Goal: Task Accomplishment & Management: Manage account settings

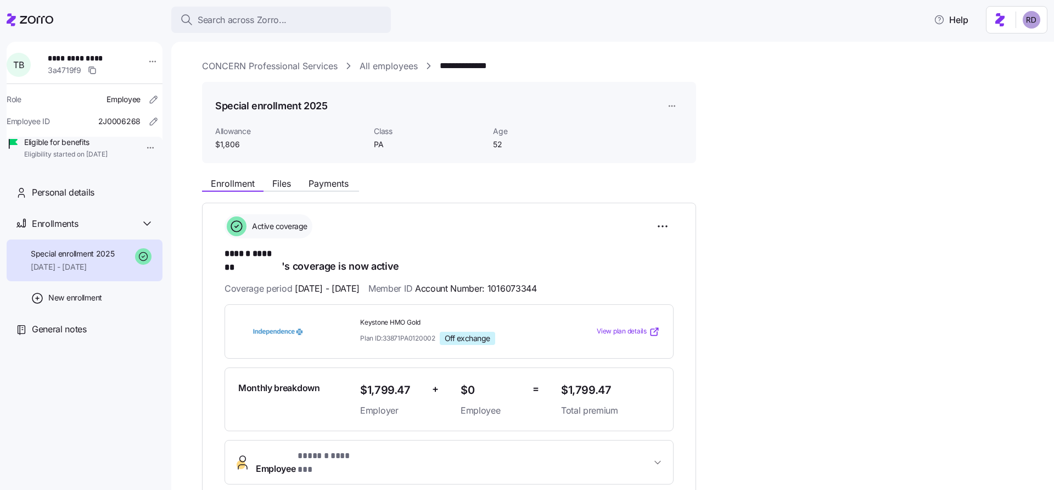
click at [1029, 26] on html "**********" at bounding box center [527, 241] width 1054 height 483
click at [1001, 66] on div "Log out" at bounding box center [1002, 67] width 43 height 12
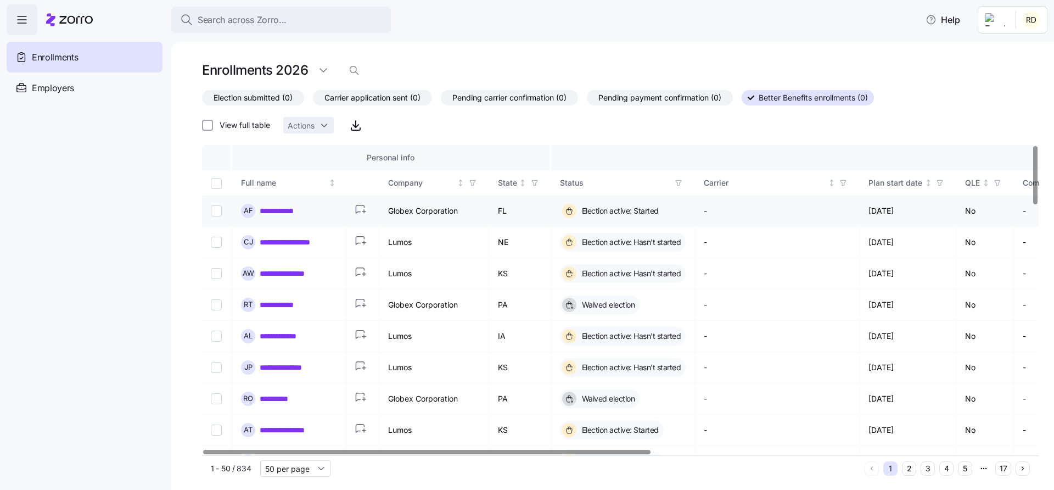
click at [361, 205] on icon "button" at bounding box center [360, 209] width 8 height 8
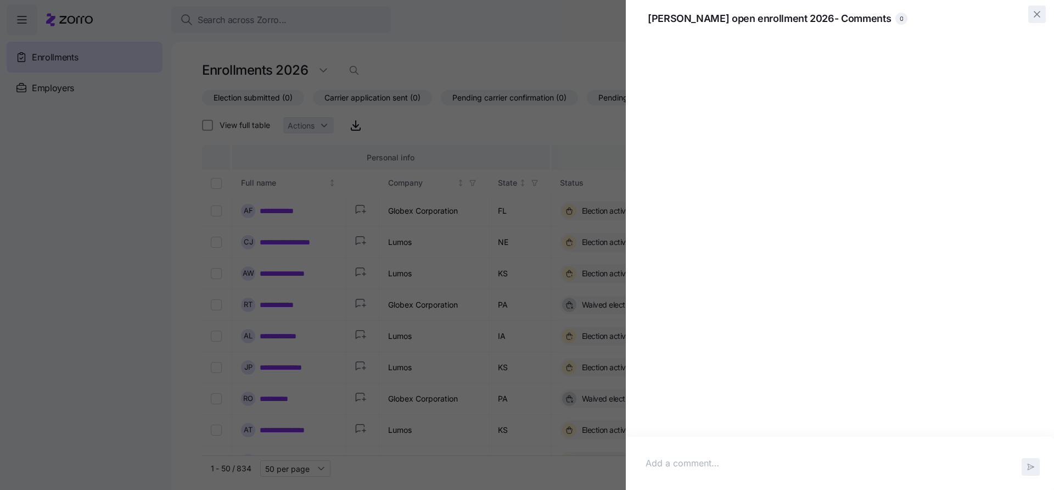
click at [1039, 19] on icon "button" at bounding box center [1037, 14] width 11 height 11
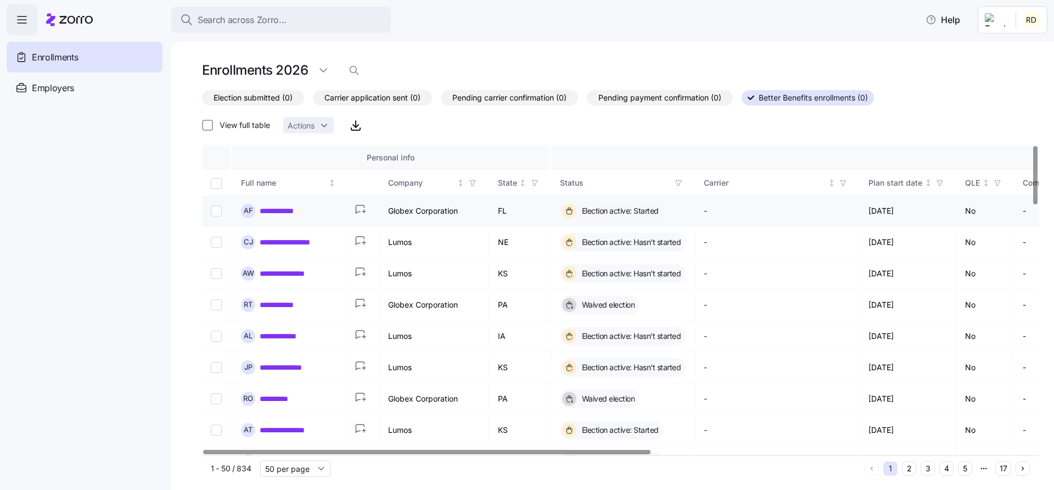
click at [359, 210] on icon "button" at bounding box center [362, 211] width 15 height 12
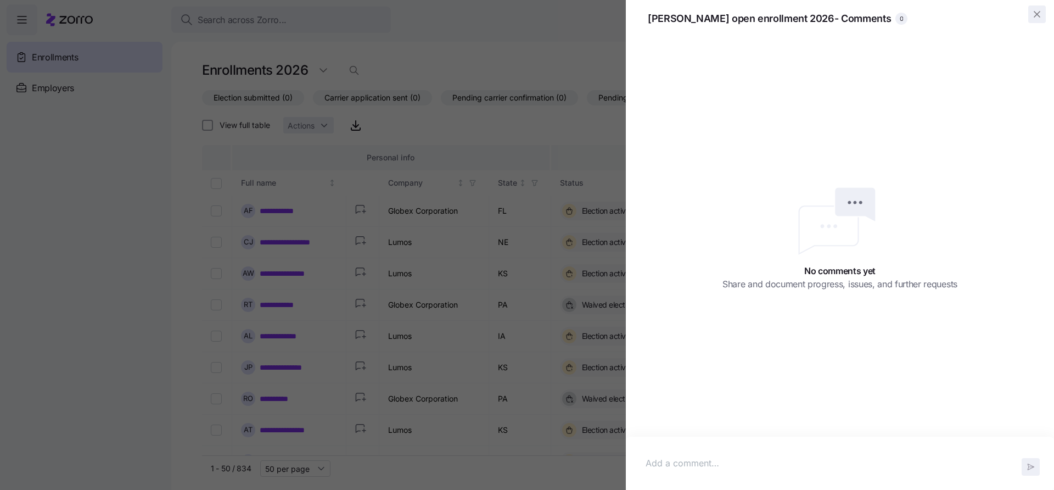
click at [1032, 19] on icon "button" at bounding box center [1037, 14] width 11 height 11
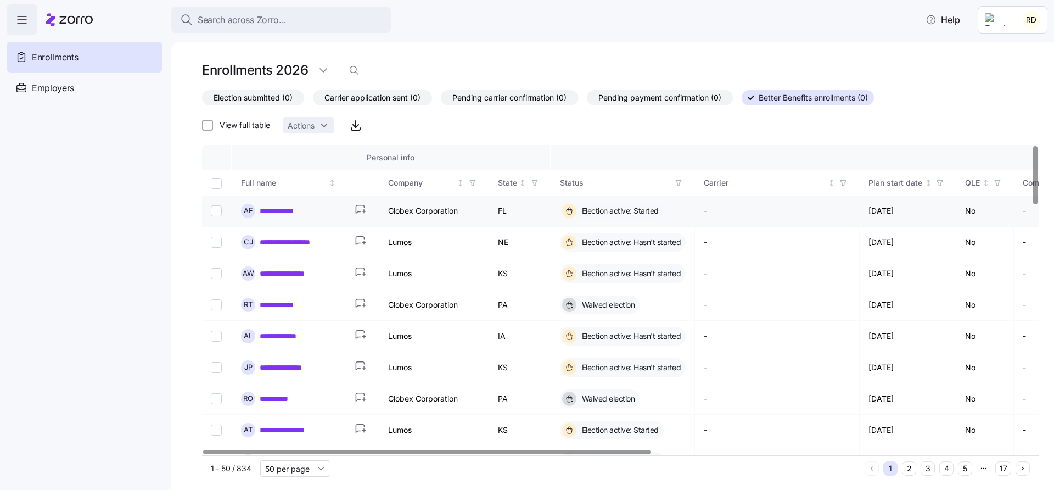
click at [216, 211] on input "Select record 1" at bounding box center [216, 210] width 11 height 11
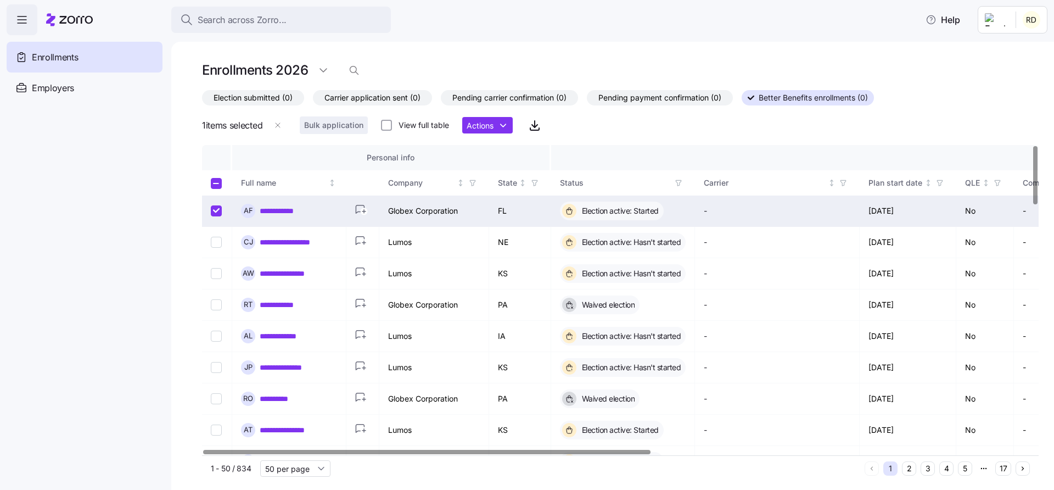
click at [215, 207] on input "Select record 1" at bounding box center [216, 210] width 11 height 11
checkbox input "false"
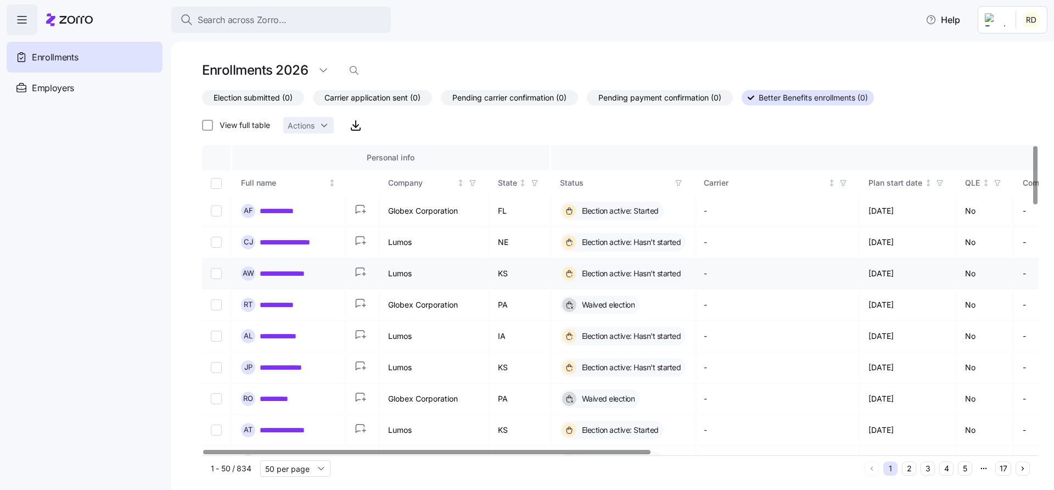
click at [216, 276] on input "Select record 3" at bounding box center [216, 273] width 11 height 11
checkbox input "true"
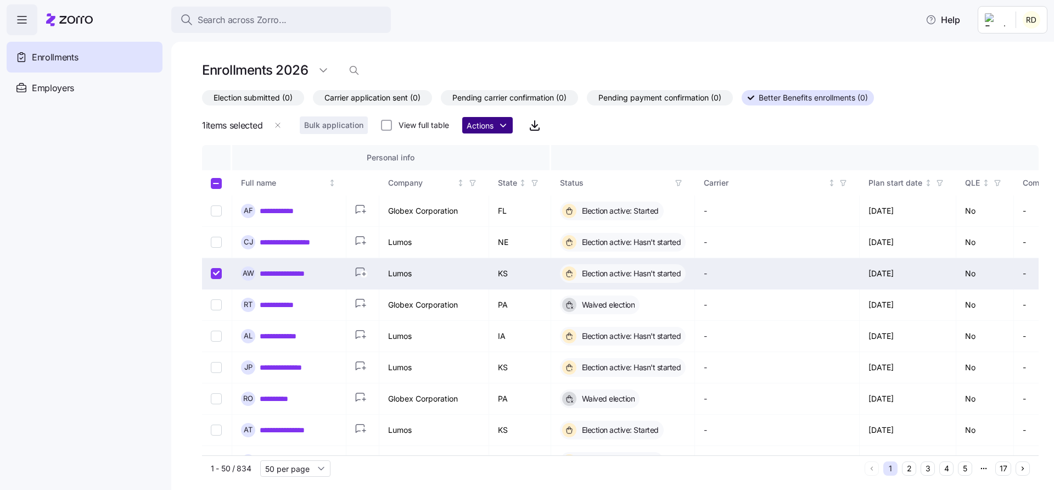
click at [486, 129] on html "**********" at bounding box center [527, 241] width 1054 height 483
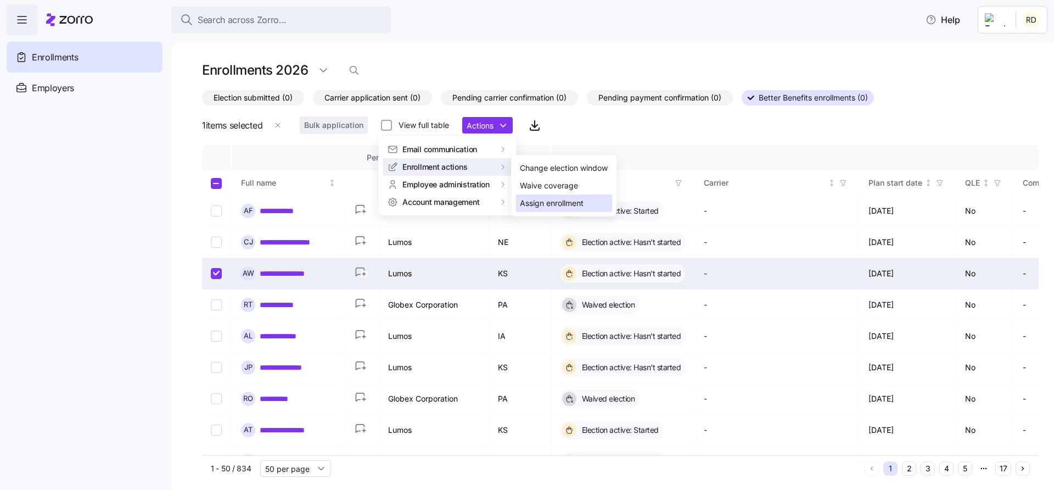
click at [560, 205] on div "Assign enrollment" at bounding box center [552, 203] width 64 height 12
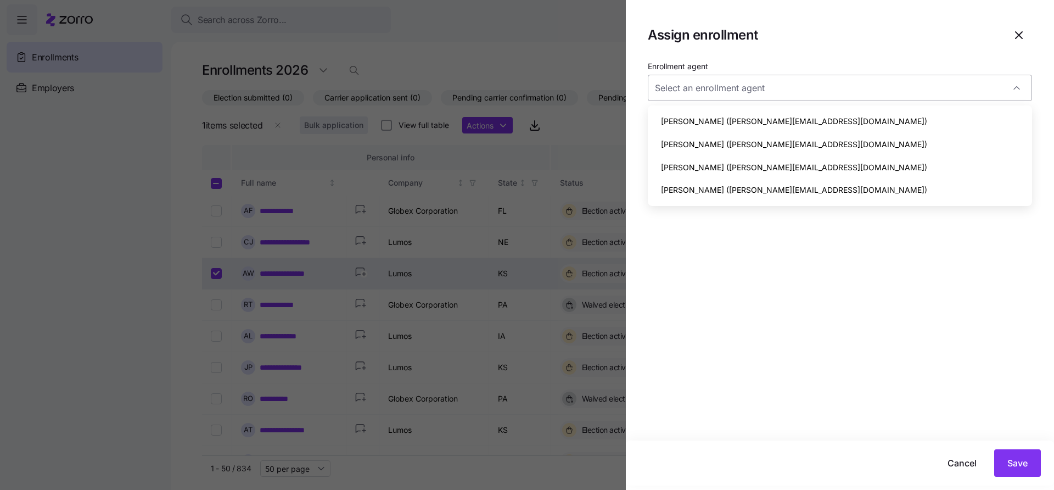
click at [1017, 88] on div at bounding box center [840, 88] width 384 height 26
click at [851, 170] on span "Reece DiGiacomo (reece.d+betterbenefits@myzorro.co)" at bounding box center [794, 167] width 266 height 12
type input "Reece DiGiacomo (reece.d+betterbenefits@myzorro.co)"
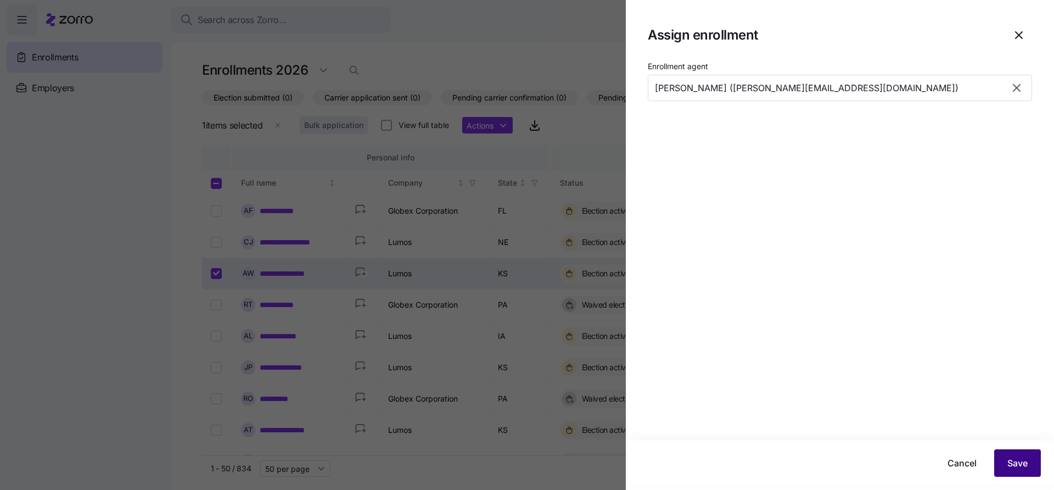
click at [1037, 460] on button "Save" at bounding box center [1018, 462] width 47 height 27
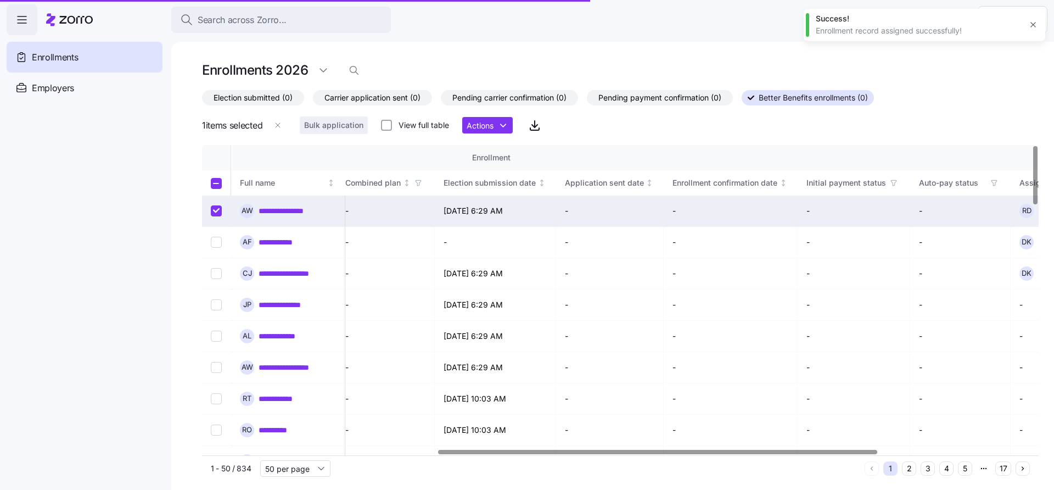
scroll to position [0, 742]
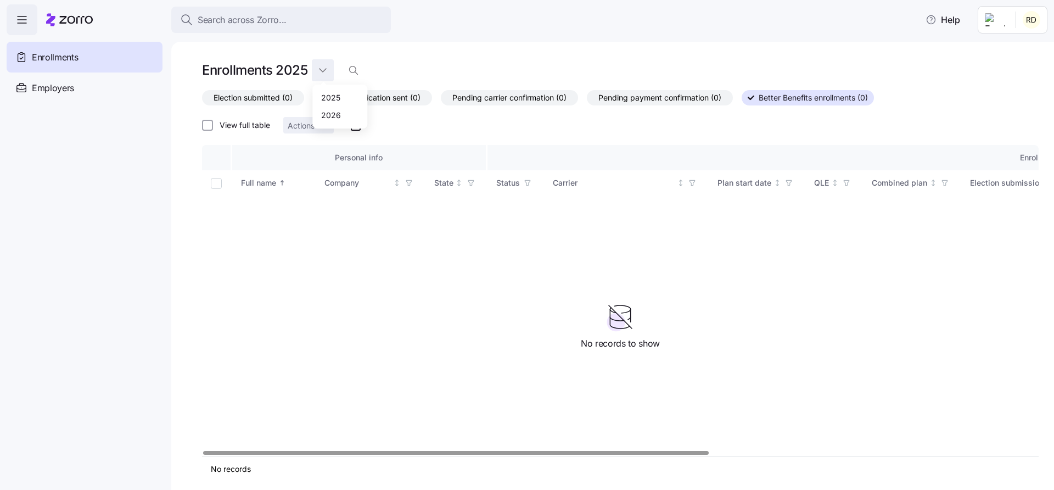
click at [330, 74] on html "Search across Zorro... Help Enrollments Employers Demo employers Prospects Demo…" at bounding box center [527, 241] width 1054 height 483
click at [343, 111] on div "2026" at bounding box center [340, 115] width 46 height 18
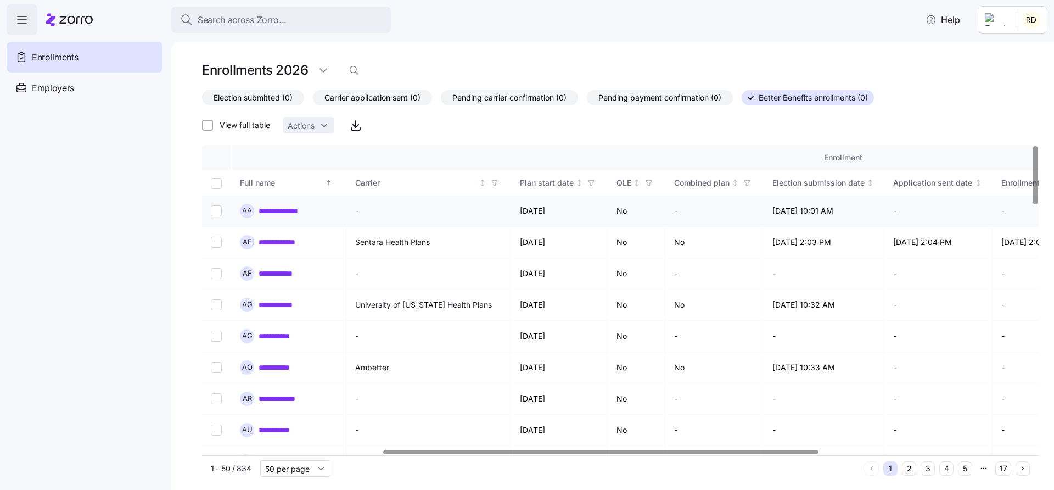
scroll to position [0, 758]
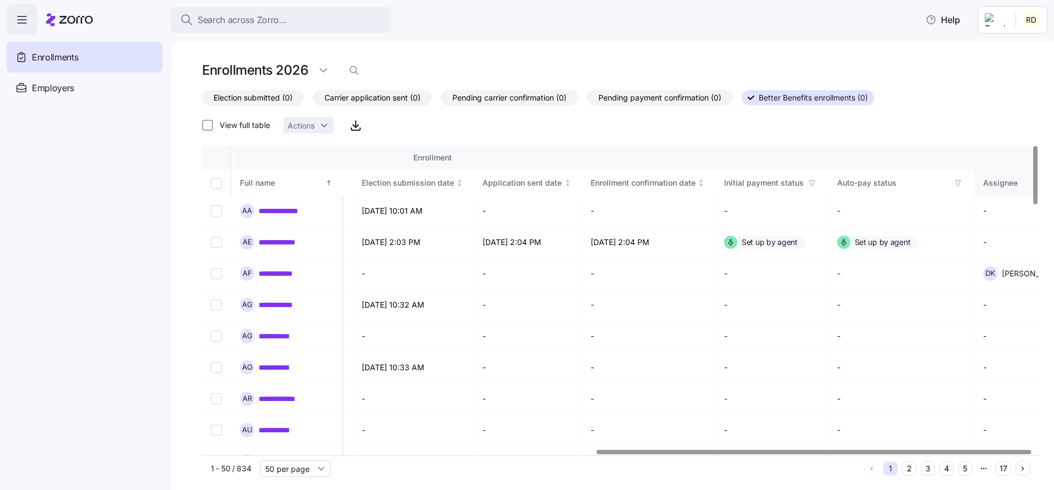
click at [1054, 182] on icon "Not sorted" at bounding box center [1061, 183] width 8 height 8
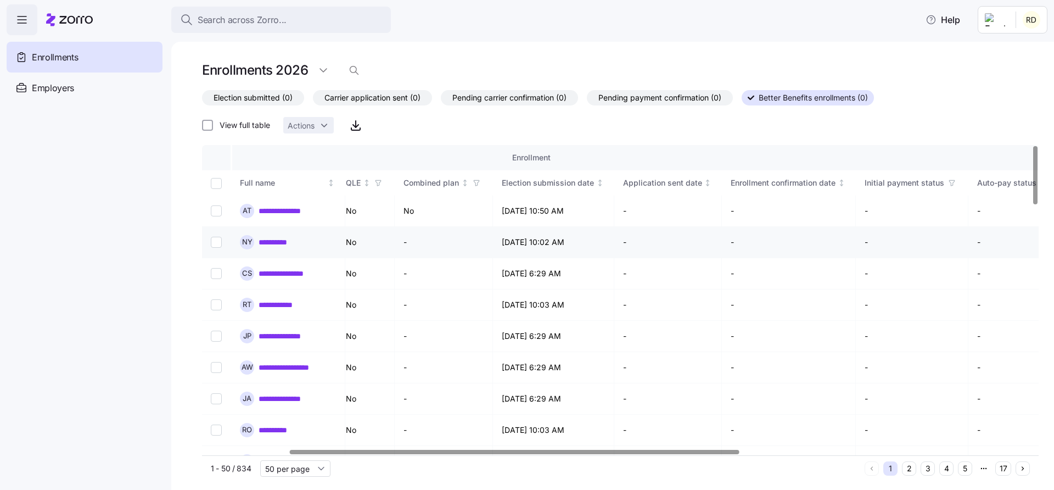
scroll to position [0, 704]
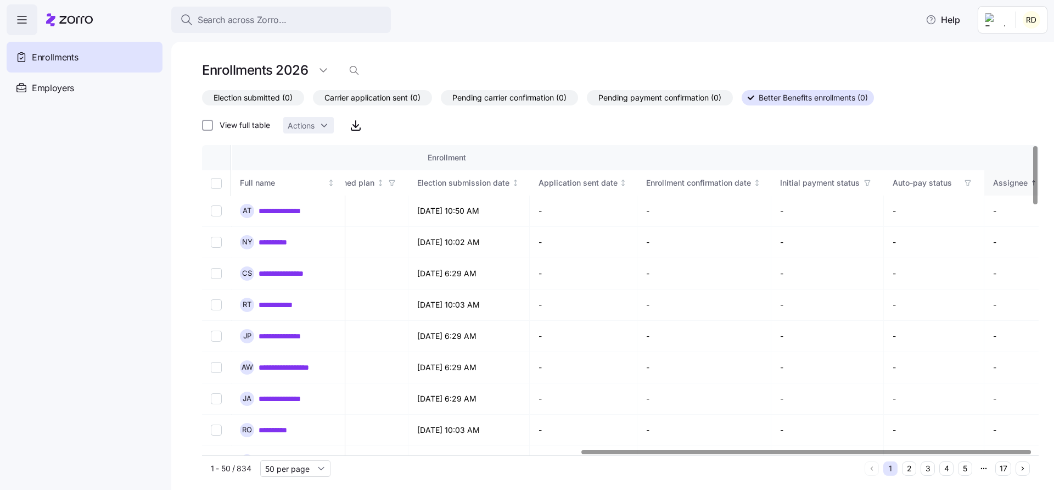
click at [1030, 183] on icon "Sorted ascending" at bounding box center [1034, 183] width 8 height 8
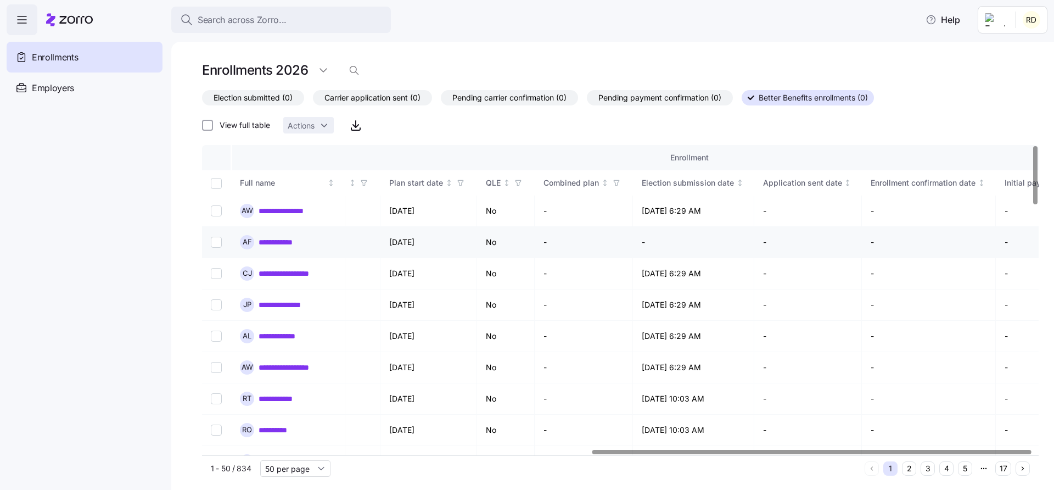
scroll to position [0, 742]
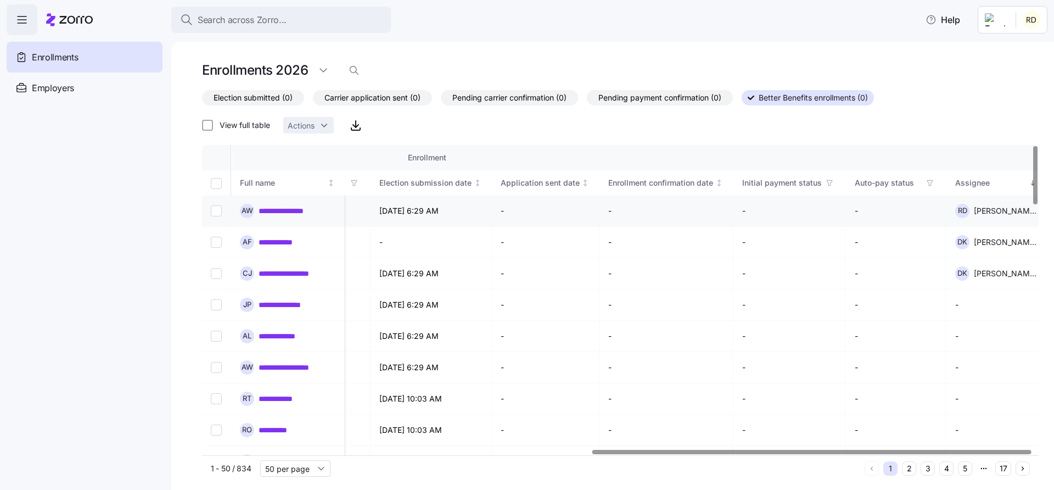
click at [214, 212] on input "Select record 1" at bounding box center [216, 210] width 11 height 11
checkbox input "true"
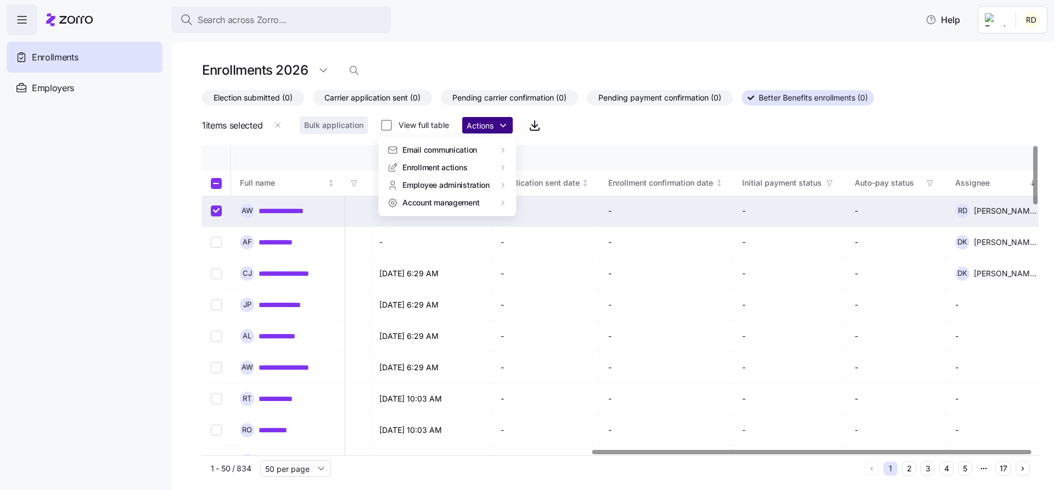
click at [485, 122] on html "**********" at bounding box center [527, 241] width 1054 height 483
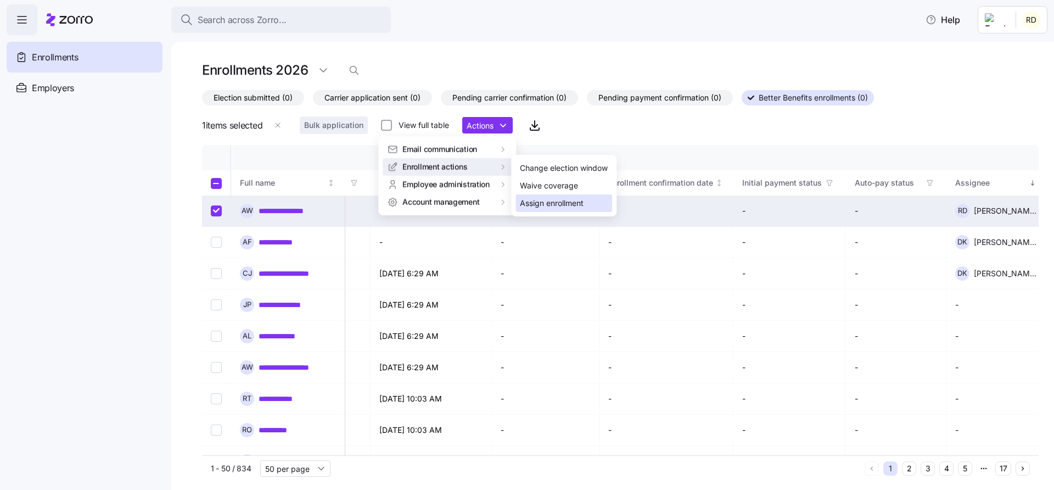
click at [560, 210] on div "Assign enrollment" at bounding box center [564, 203] width 97 height 18
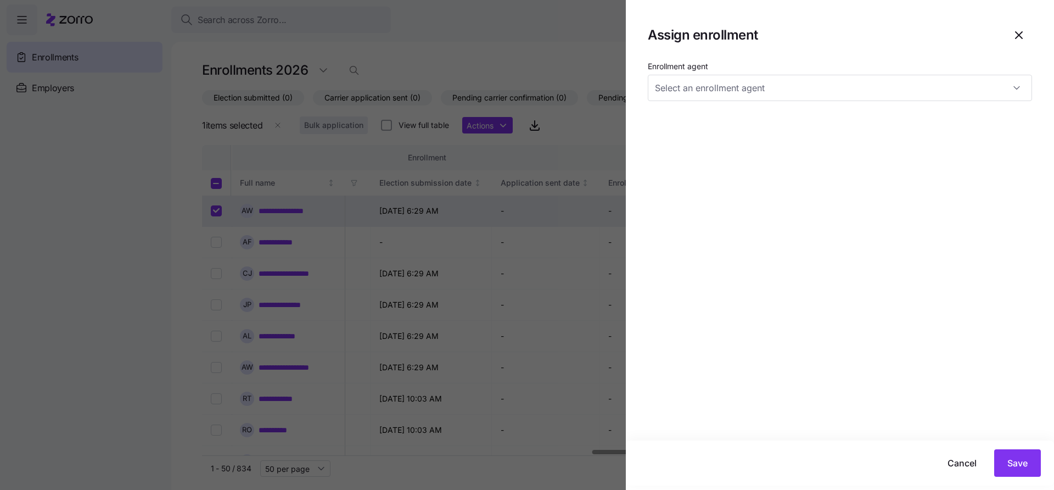
type input "Reece DiGiacomo (reece.d+betterbenefits@myzorro.co)"
click at [785, 92] on input "Reece DiGiacomo (reece.d+betterbenefits@myzorro.co)" at bounding box center [840, 88] width 384 height 26
click at [794, 254] on div "Enrollment agent Reece DiGiacomo (reece.d+betterbenefits@myzorro.co)" at bounding box center [840, 249] width 428 height 381
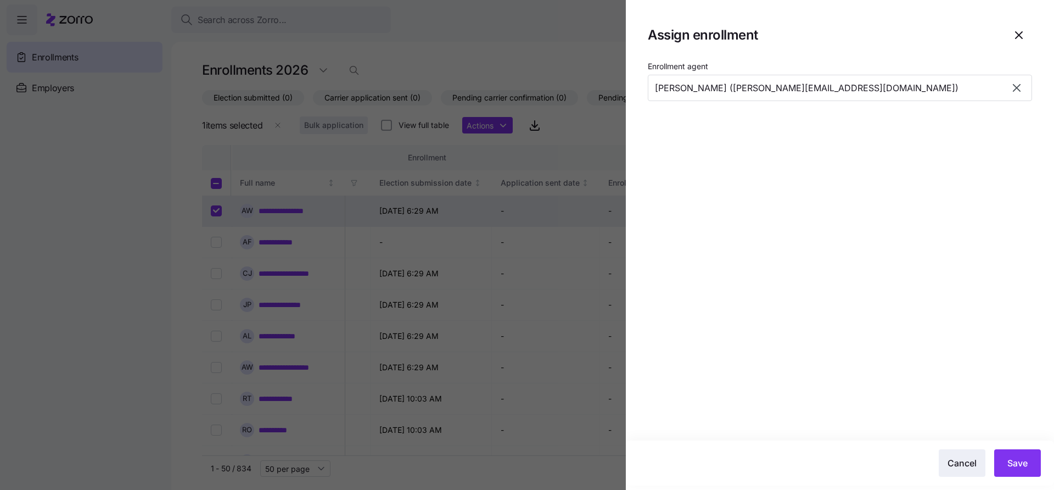
click at [956, 458] on span "Cancel" at bounding box center [962, 462] width 29 height 13
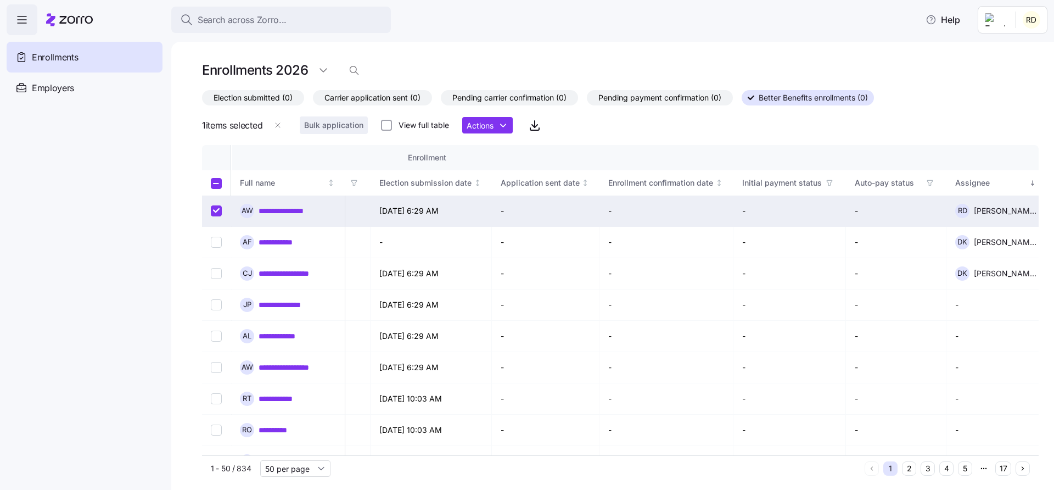
click at [1027, 19] on html "**********" at bounding box center [527, 241] width 1054 height 483
